Goal: Task Accomplishment & Management: Complete application form

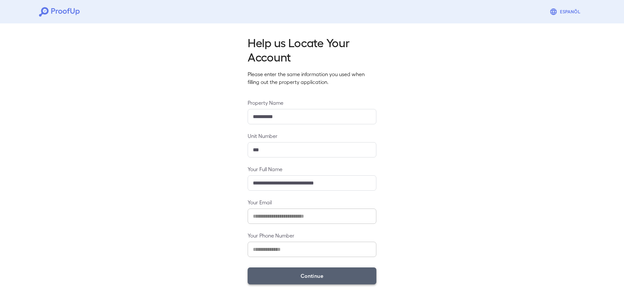
click at [294, 274] on button "Continue" at bounding box center [312, 275] width 129 height 17
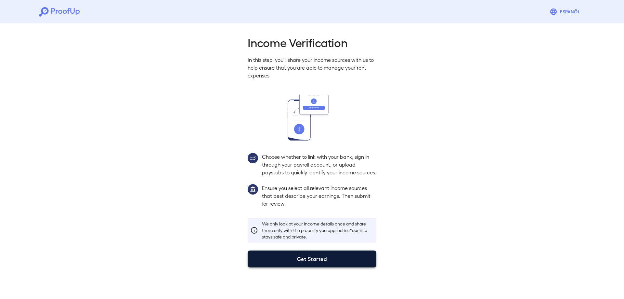
click at [290, 261] on button "Get Started" at bounding box center [312, 258] width 129 height 17
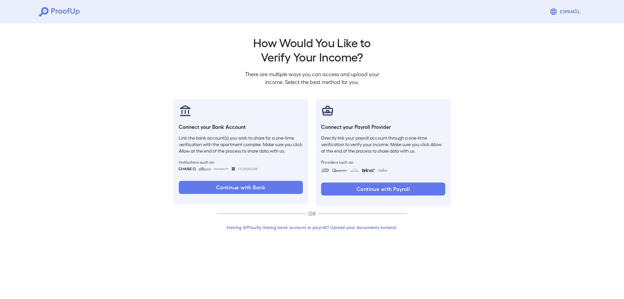
click at [279, 217] on div "OR" at bounding box center [312, 214] width 190 height 16
click at [278, 225] on button "Having difficulty linking bank account or payroll? Upload your documents instea…" at bounding box center [312, 227] width 190 height 12
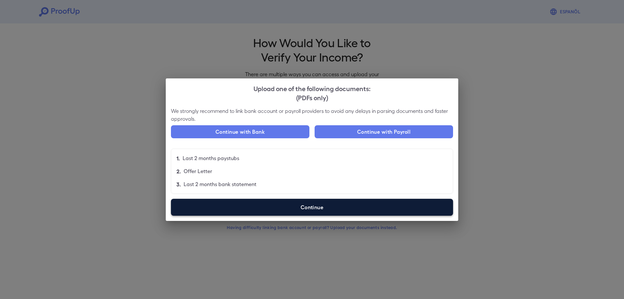
click at [317, 214] on label "Continue" at bounding box center [312, 207] width 282 height 17
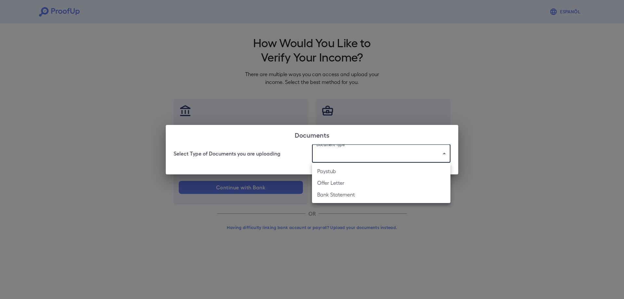
click at [344, 152] on body "Espanõl Go back How Would You Like to Verify Your Income? There are multiple wa…" at bounding box center [312, 124] width 624 height 248
click at [331, 175] on li "Paystub" at bounding box center [381, 171] width 139 height 12
type input "*******"
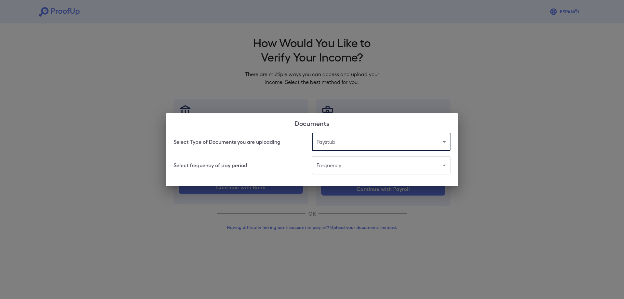
click at [353, 168] on body "Espanõl Go back How Would You Like to Verify Your Income? There are multiple wa…" at bounding box center [312, 124] width 624 height 248
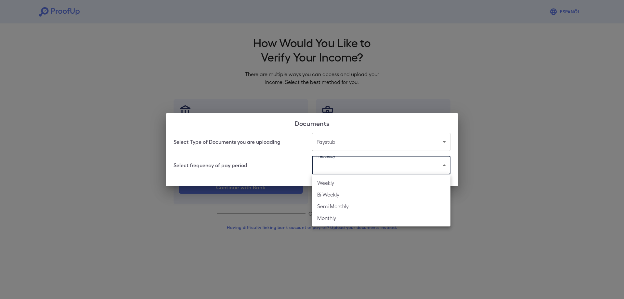
click at [347, 193] on li "Bi-Weekly" at bounding box center [381, 195] width 139 height 12
type input "*********"
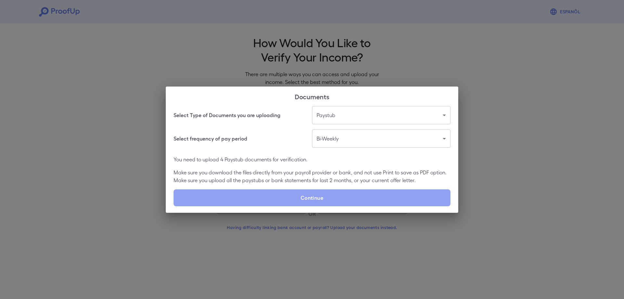
click at [347, 193] on label "Continue" at bounding box center [312, 197] width 277 height 17
click at [174, 206] on input "Continue" at bounding box center [174, 206] width 0 height 0
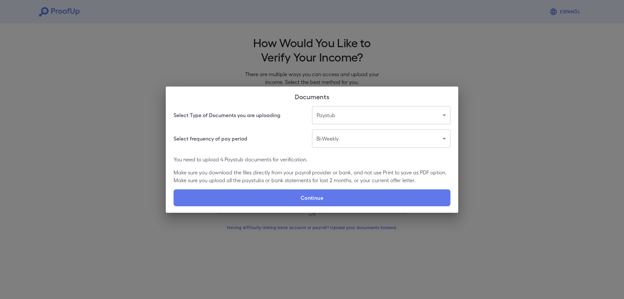
type input "**********"
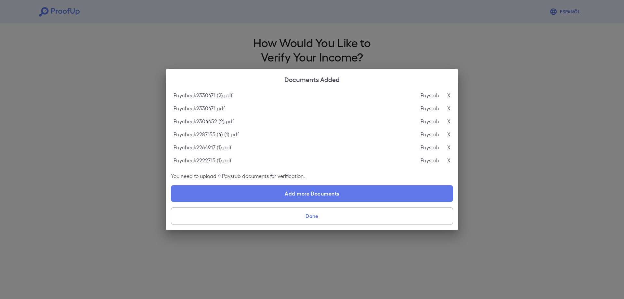
click at [309, 213] on button "Done" at bounding box center [312, 216] width 282 height 18
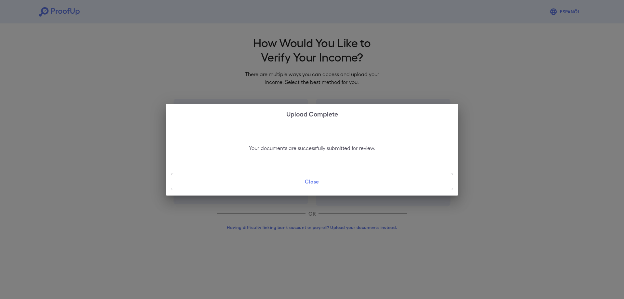
click at [310, 189] on button "Close" at bounding box center [312, 182] width 282 height 18
